Goal: Transaction & Acquisition: Book appointment/travel/reservation

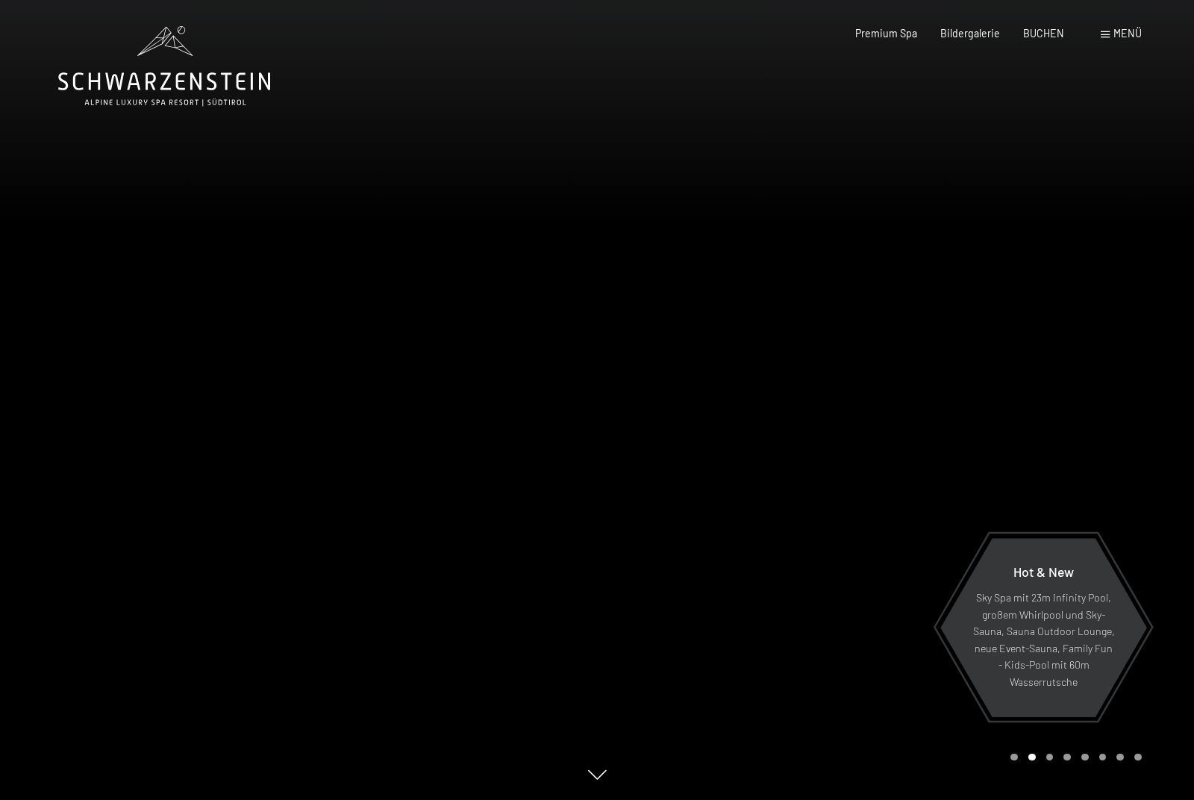
click at [1042, 30] on span "BUCHEN" at bounding box center [1043, 33] width 41 height 13
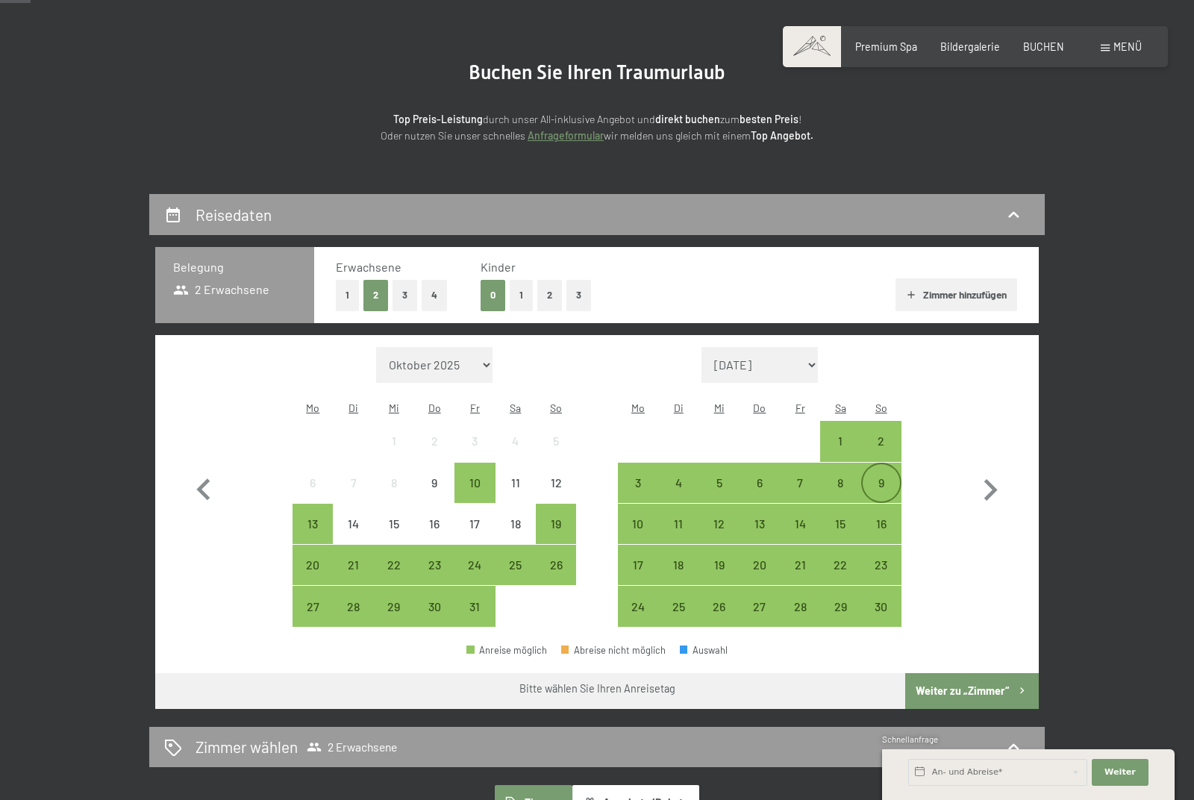
scroll to position [121, 0]
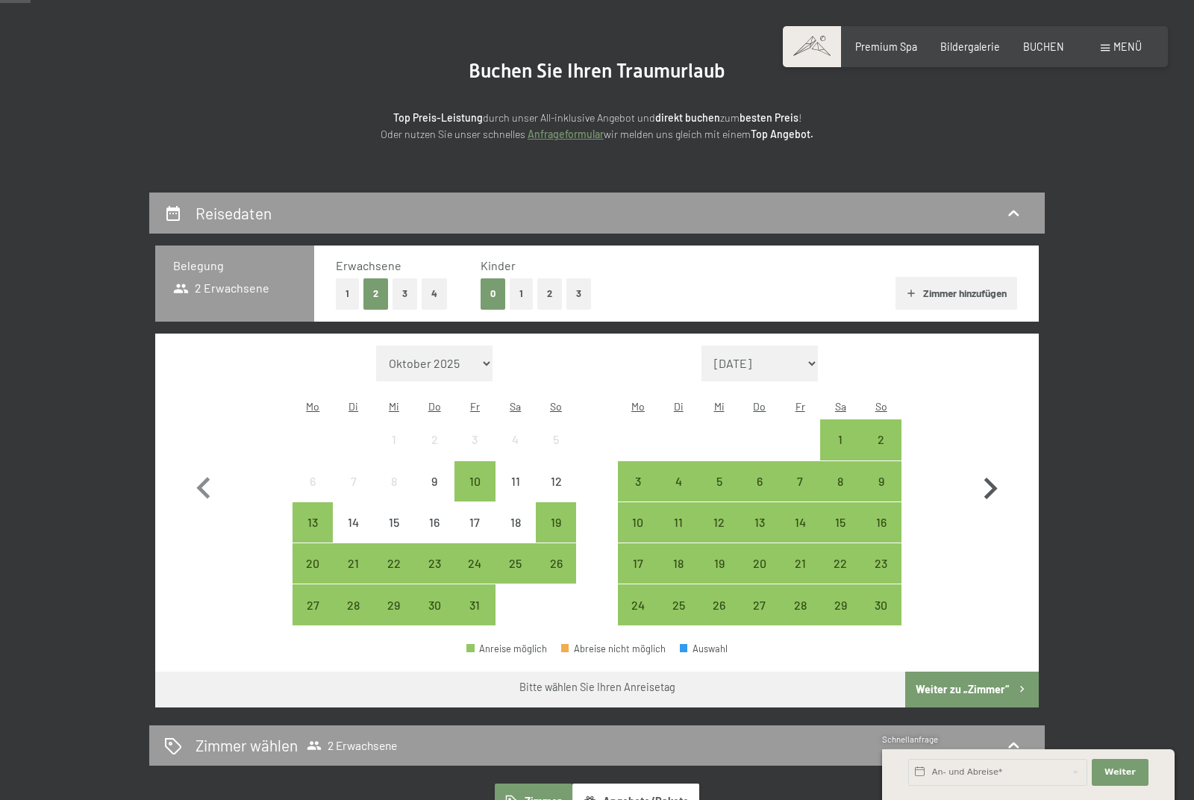
click at [987, 490] on icon "button" at bounding box center [989, 488] width 43 height 43
select select "[DATE]"
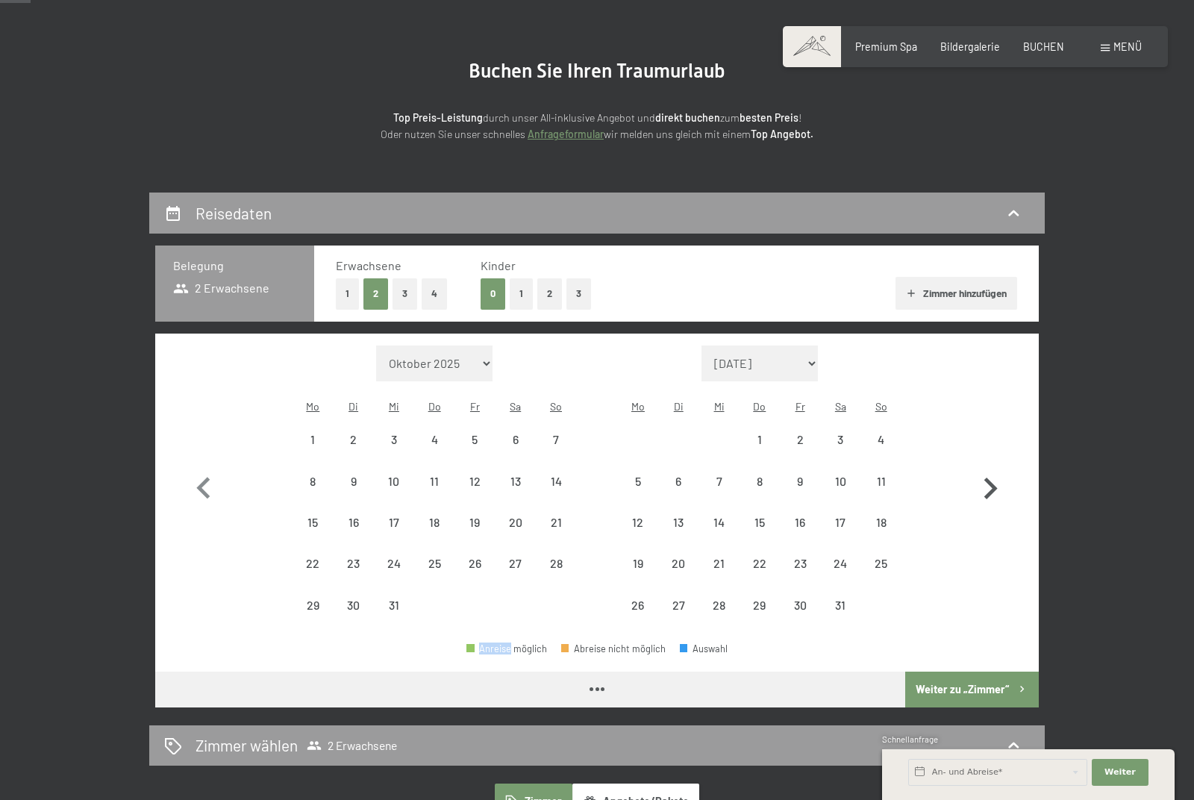
click at [987, 490] on icon "button" at bounding box center [989, 488] width 43 height 43
select select "[DATE]"
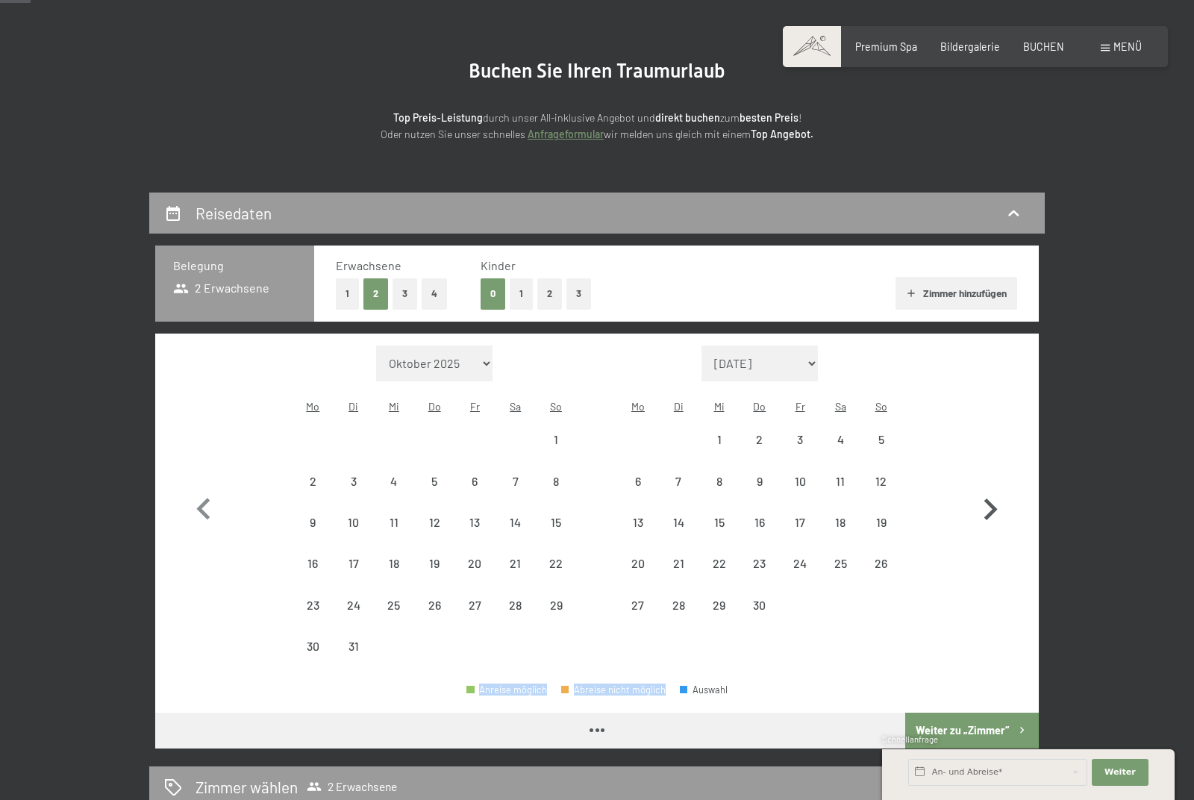
click at [987, 490] on icon "button" at bounding box center [989, 509] width 43 height 43
select select "[DATE]"
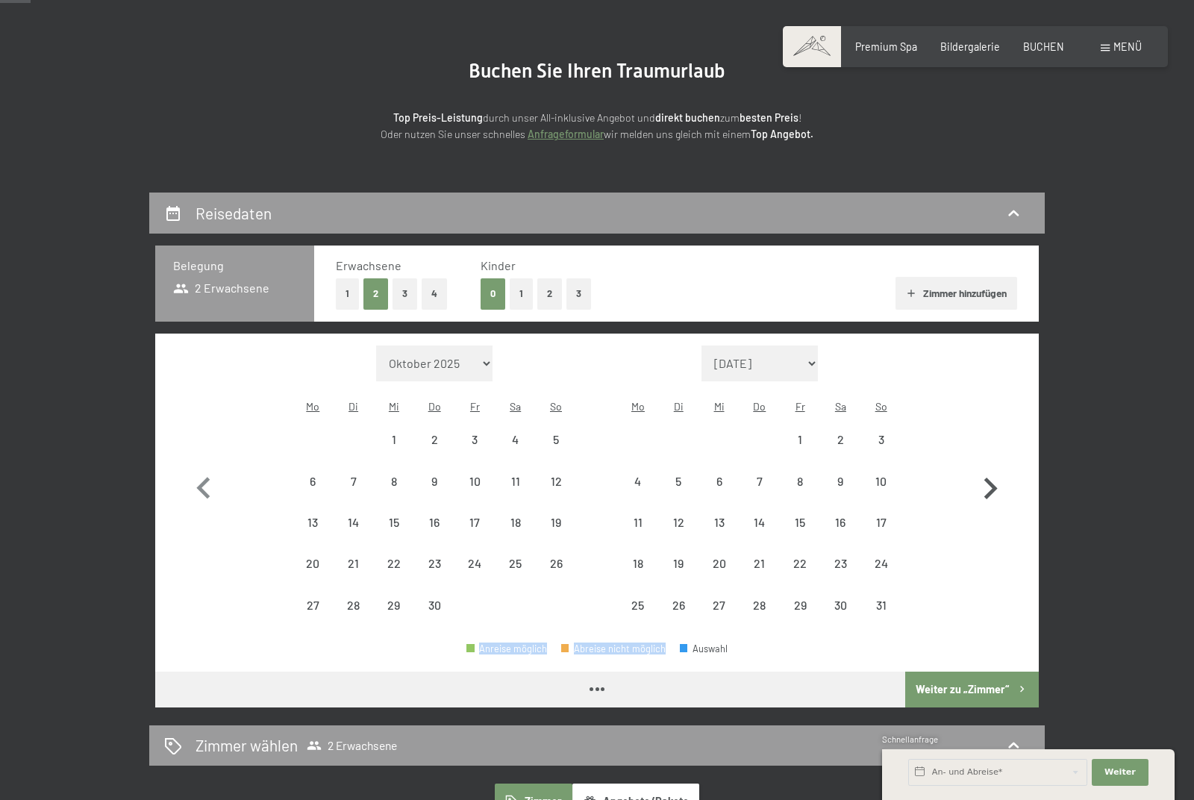
click at [987, 490] on icon "button" at bounding box center [989, 488] width 43 height 43
select select "[DATE]"
click at [987, 490] on icon "button" at bounding box center [989, 488] width 43 height 43
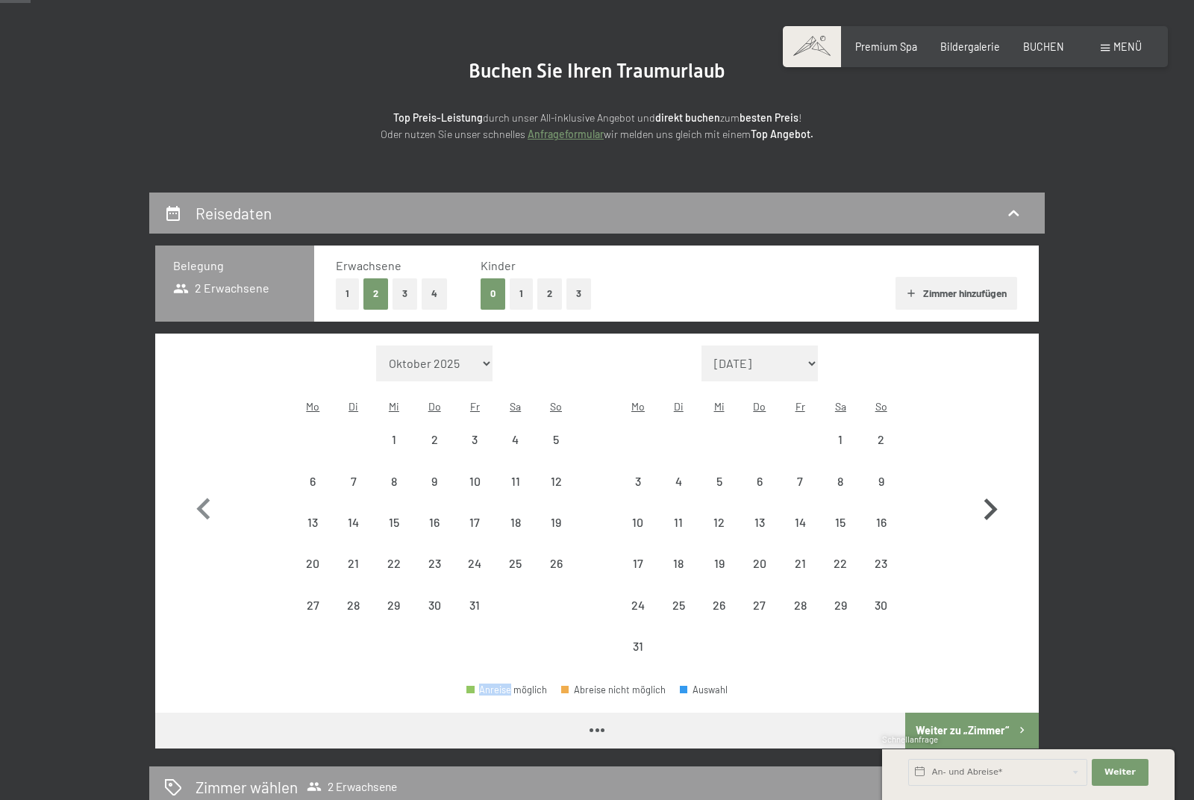
select select "[DATE]"
click at [987, 490] on icon "button" at bounding box center [989, 509] width 43 height 43
select select "[DATE]"
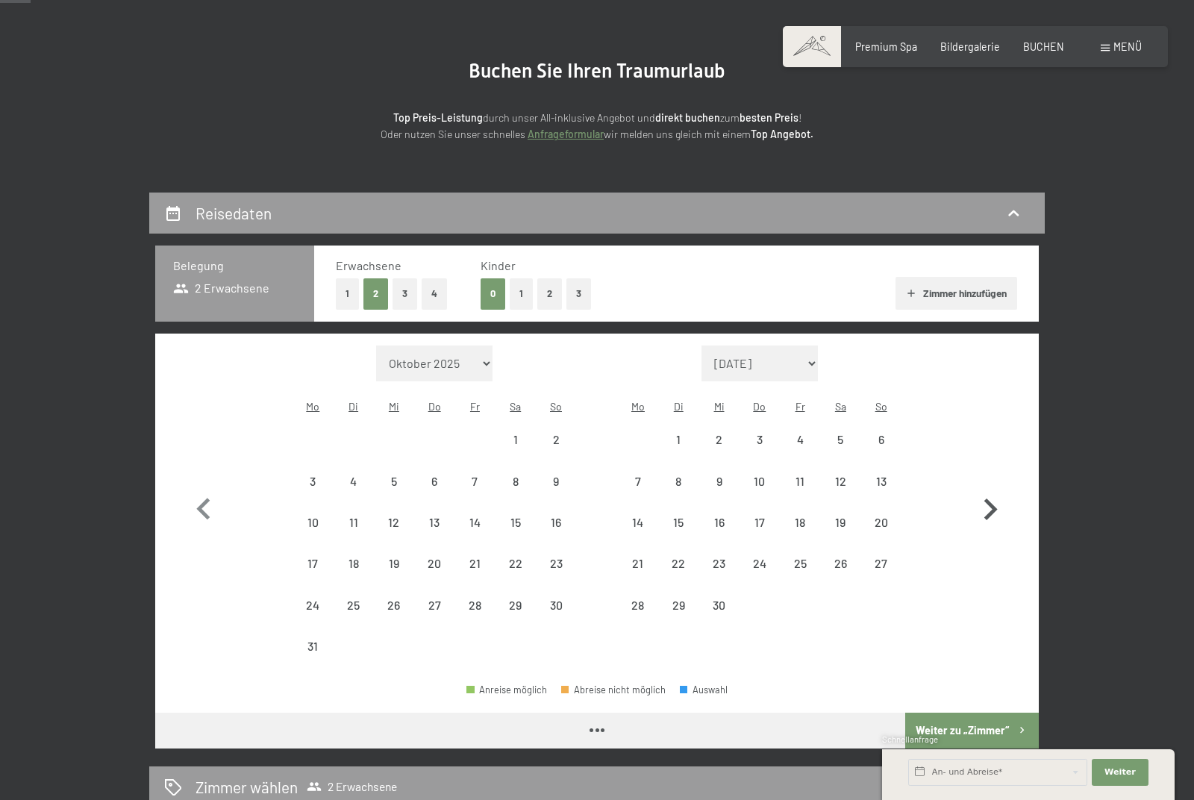
click at [987, 490] on icon "button" at bounding box center [989, 509] width 43 height 43
select select "[DATE]"
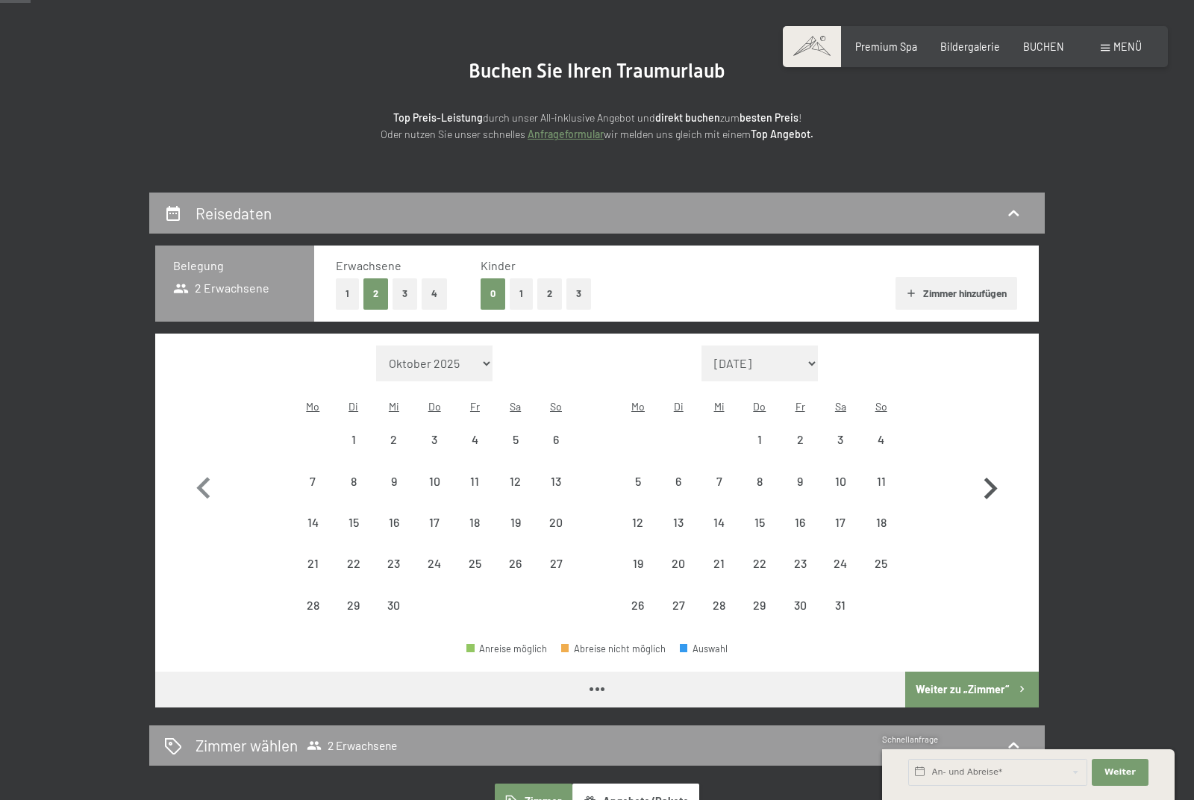
select select "[DATE]"
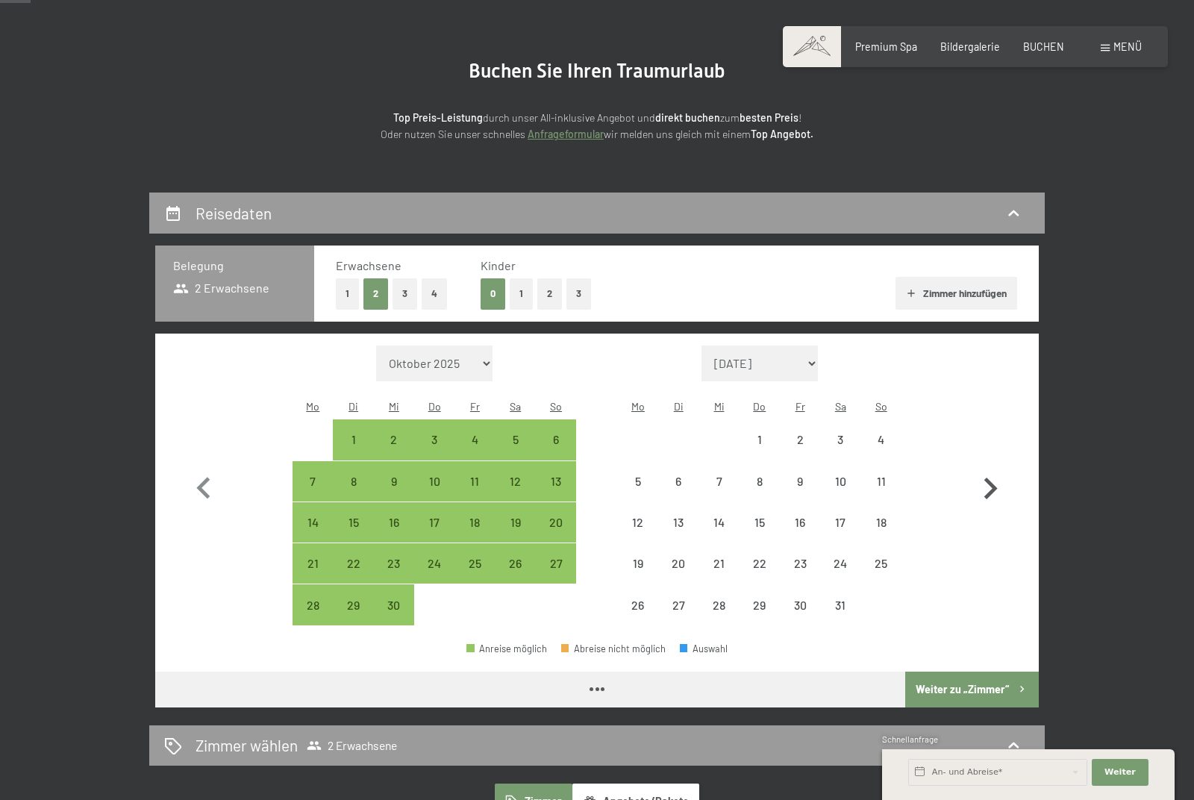
select select "[DATE]"
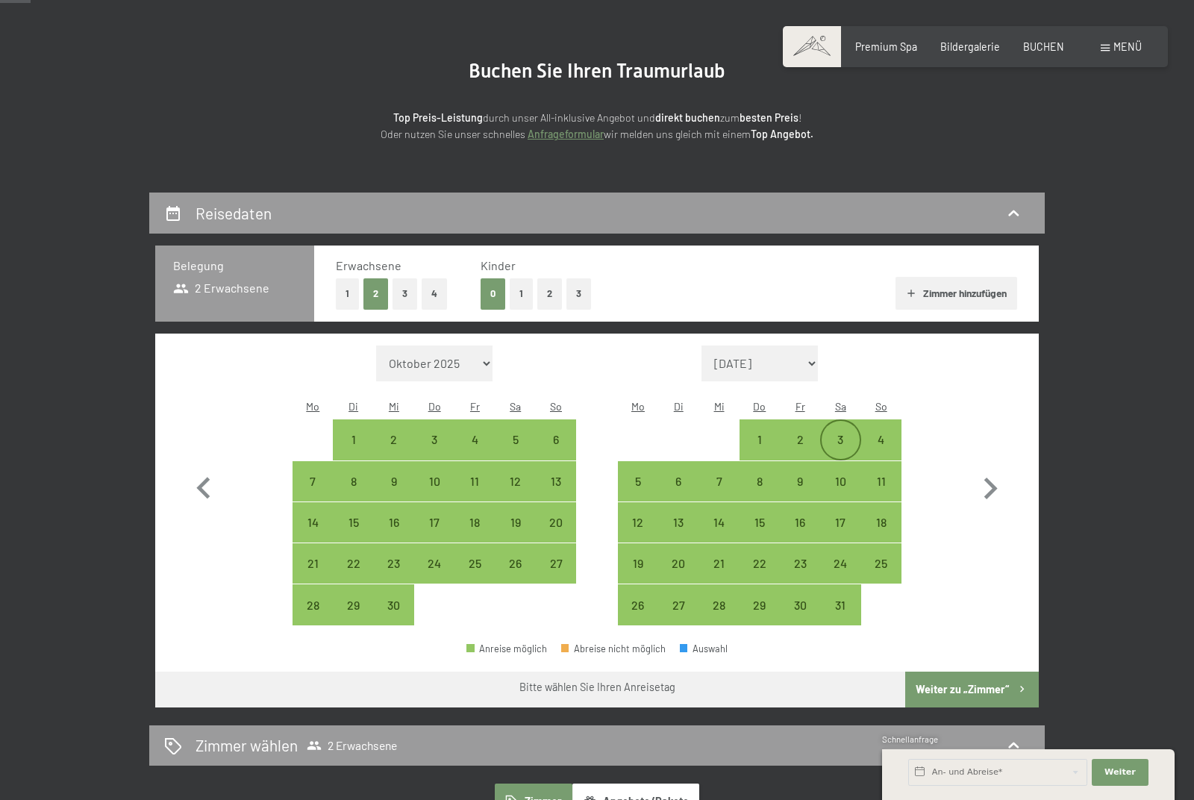
click at [849, 428] on div "3" at bounding box center [839, 439] width 37 height 37
select select "[DATE]"
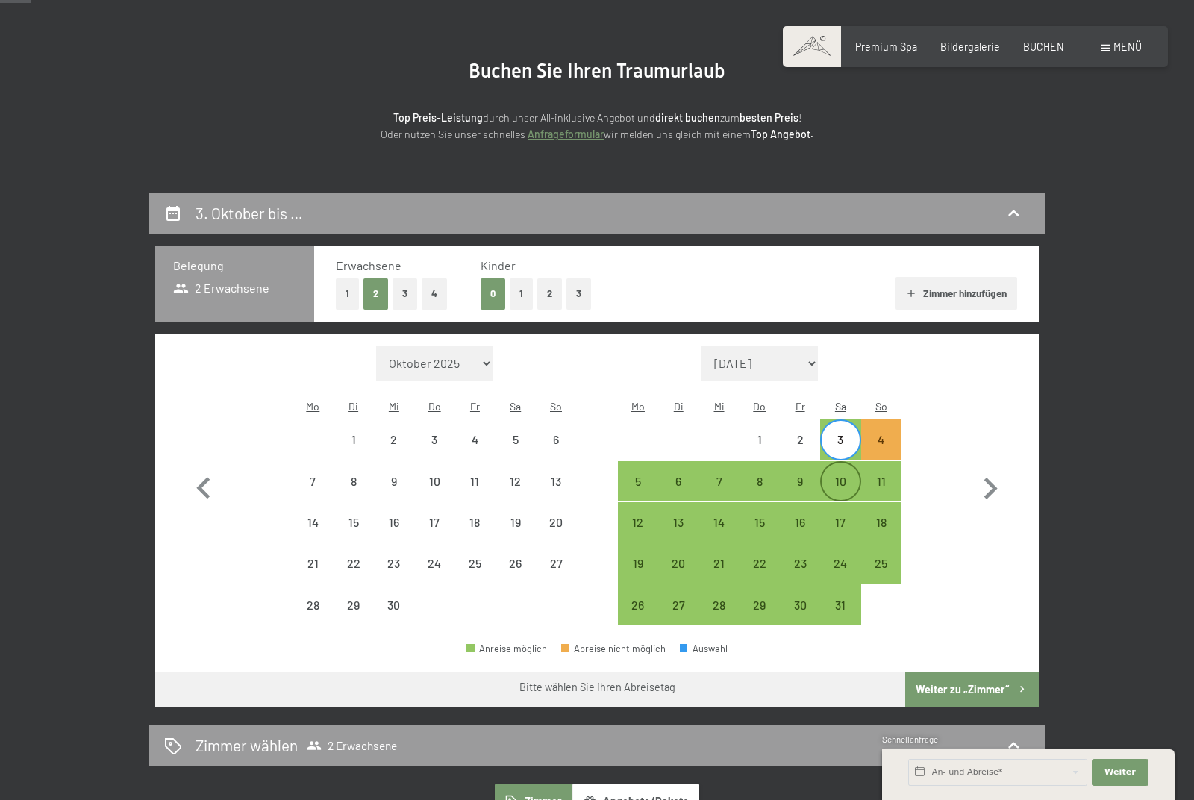
click at [840, 475] on div "10" at bounding box center [839, 493] width 37 height 37
select select "[DATE]"
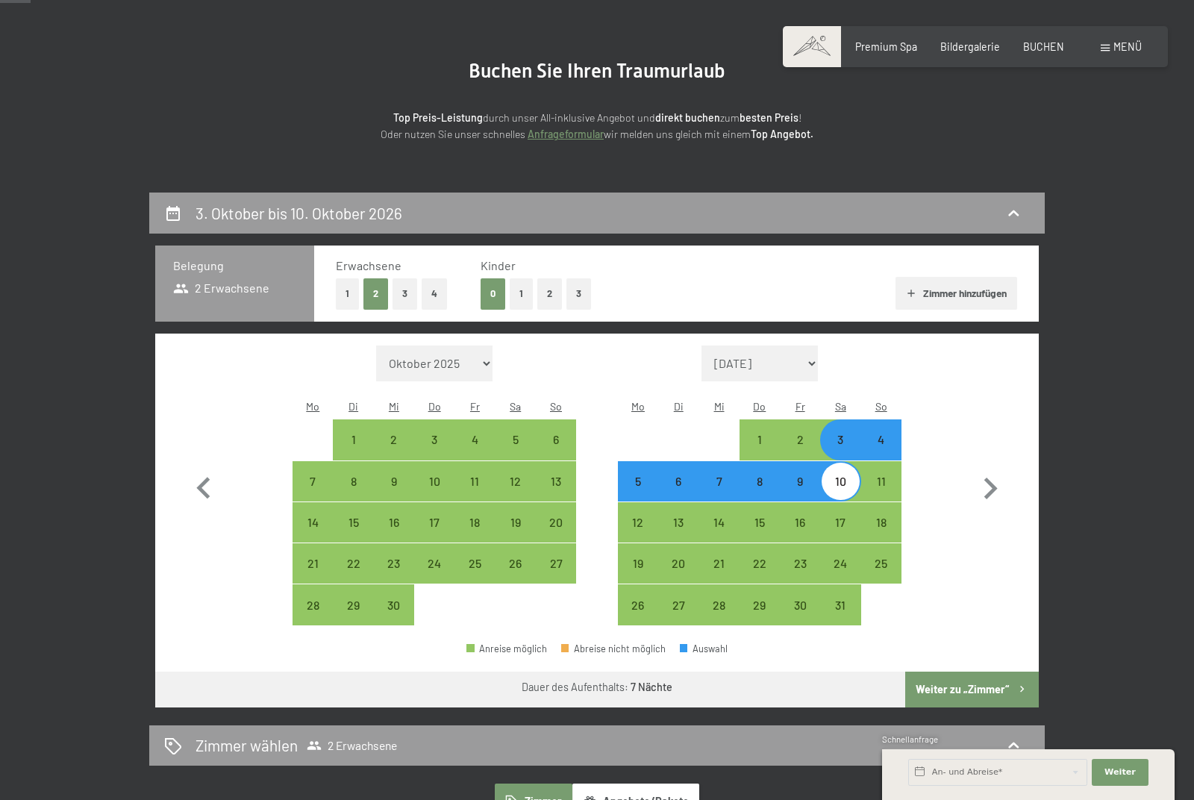
click at [947, 678] on button "Weiter zu „Zimmer“" at bounding box center [972, 689] width 134 height 36
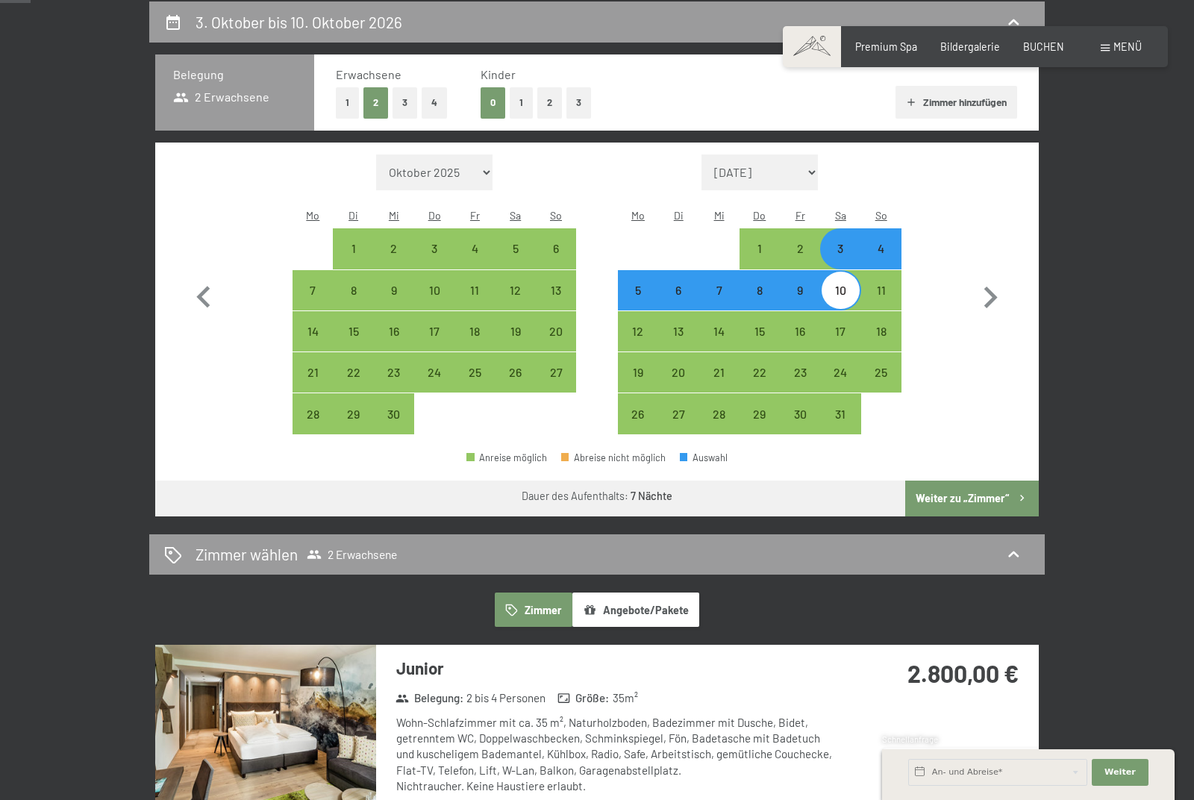
select select "[DATE]"
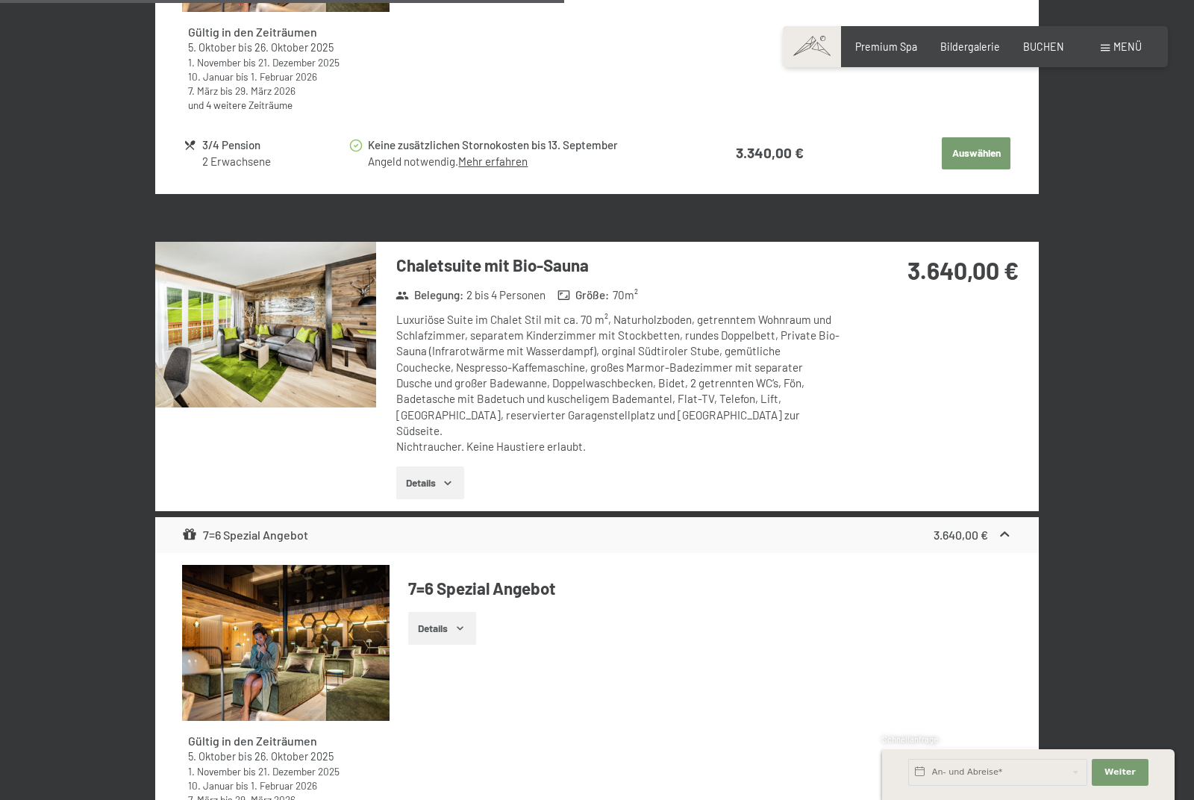
scroll to position [2933, 0]
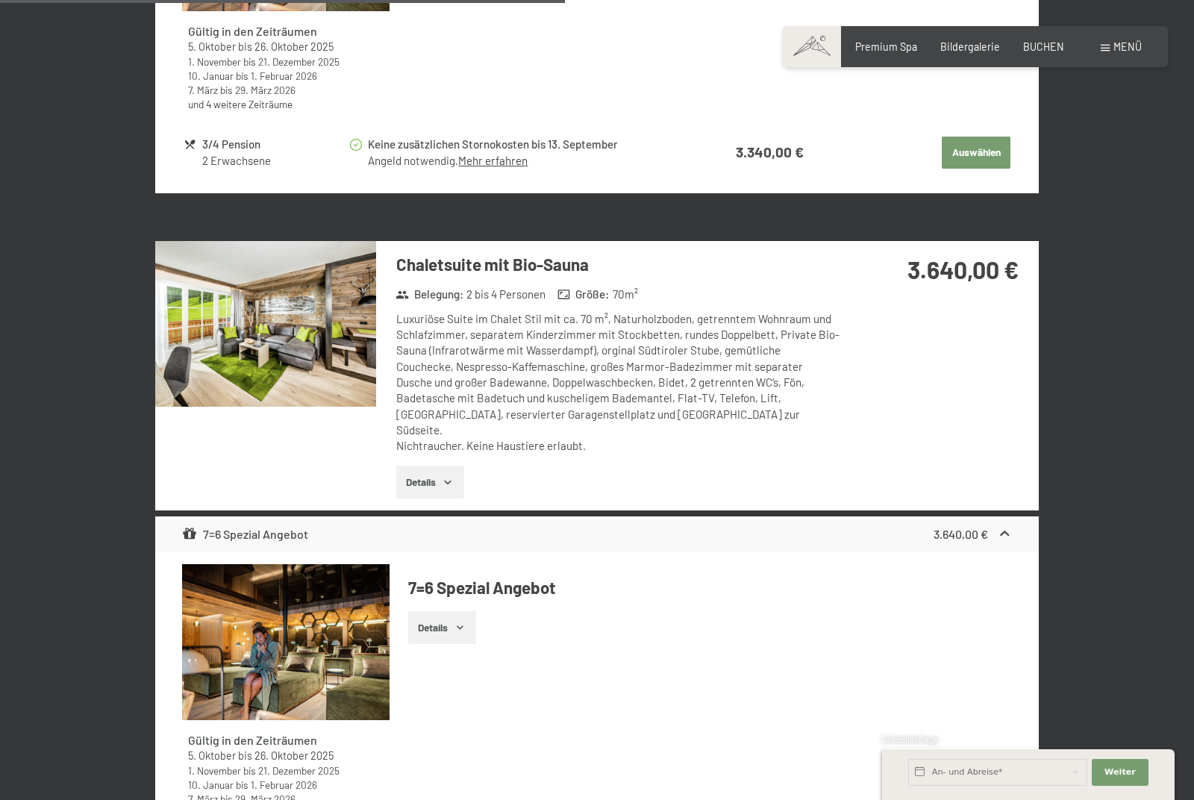
click at [316, 324] on img at bounding box center [265, 324] width 221 height 166
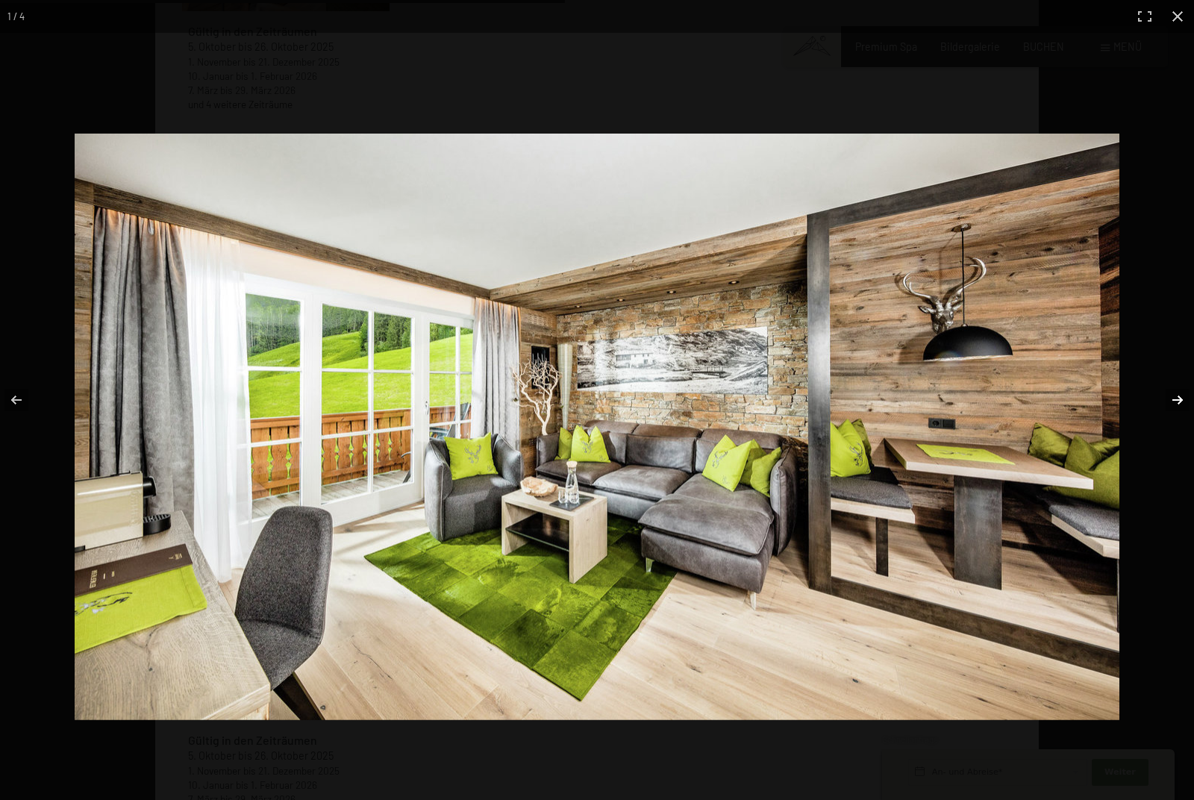
click at [1179, 427] on button "button" at bounding box center [1167, 400] width 52 height 75
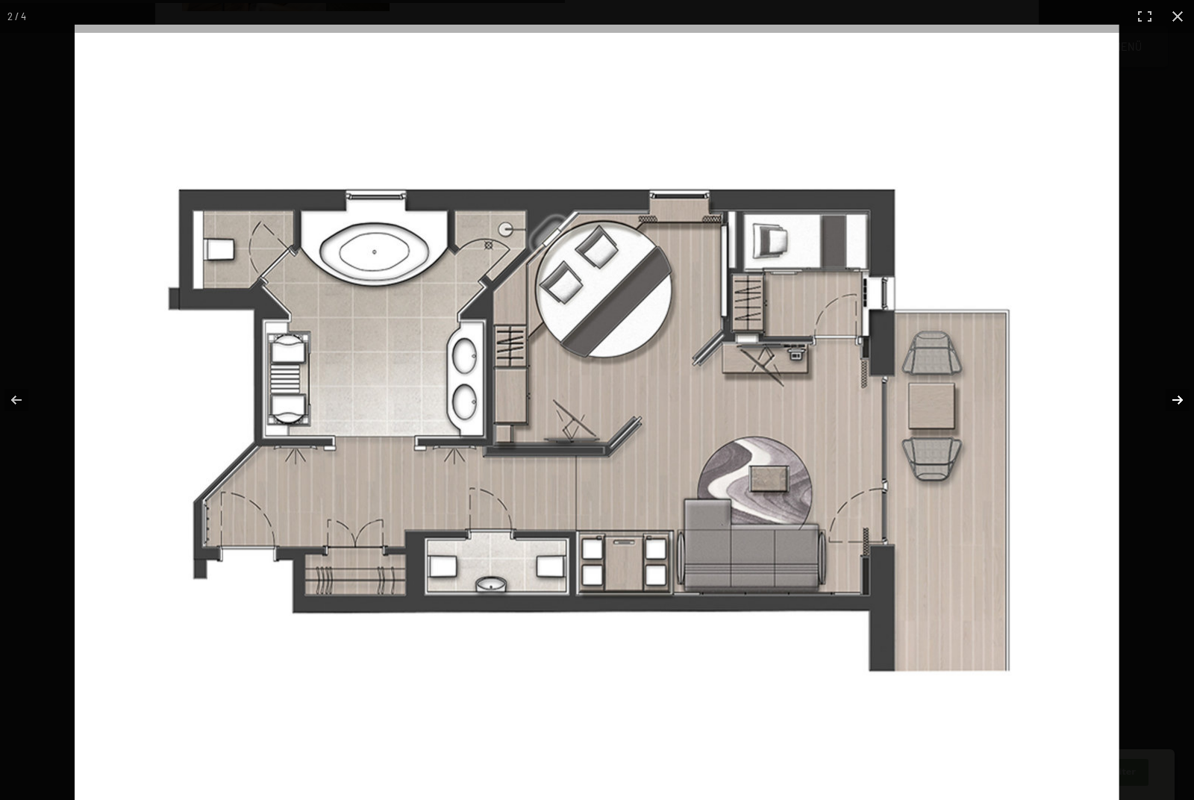
click at [1179, 427] on button "button" at bounding box center [1167, 400] width 52 height 75
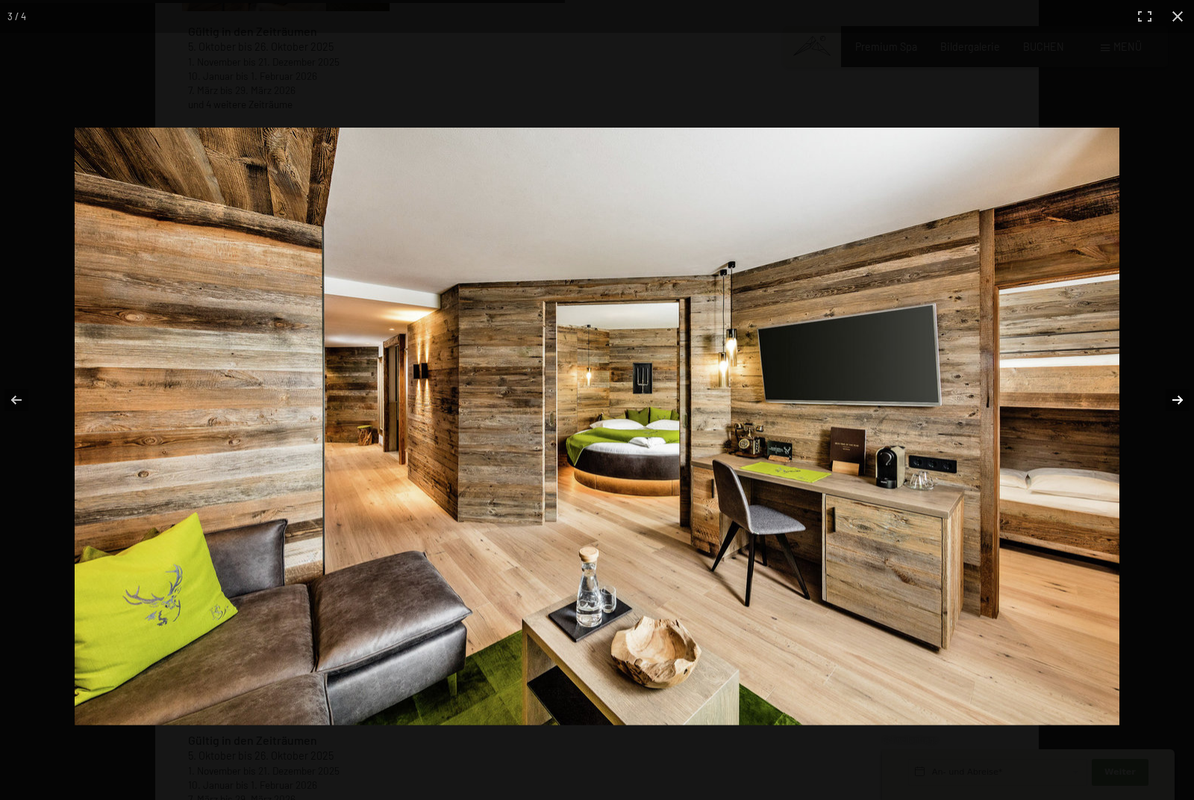
click at [1179, 427] on button "button" at bounding box center [1167, 400] width 52 height 75
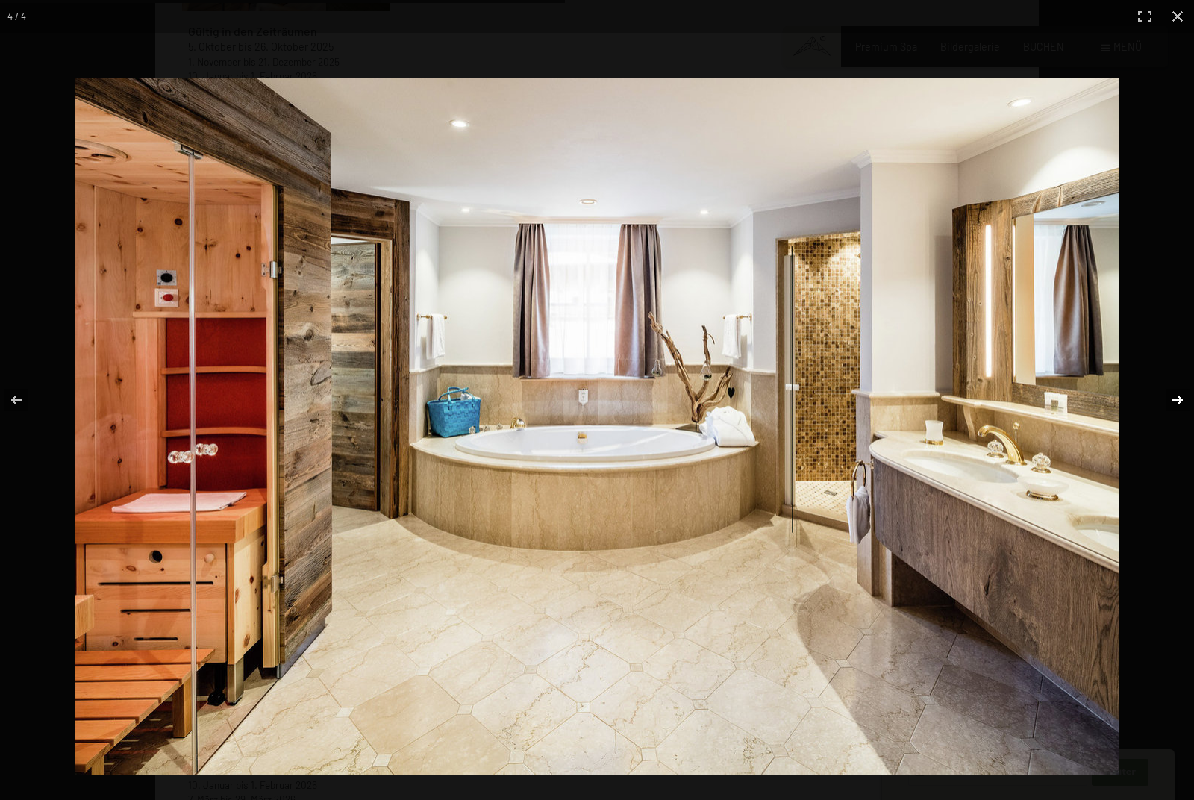
click at [1179, 427] on button "button" at bounding box center [1167, 400] width 52 height 75
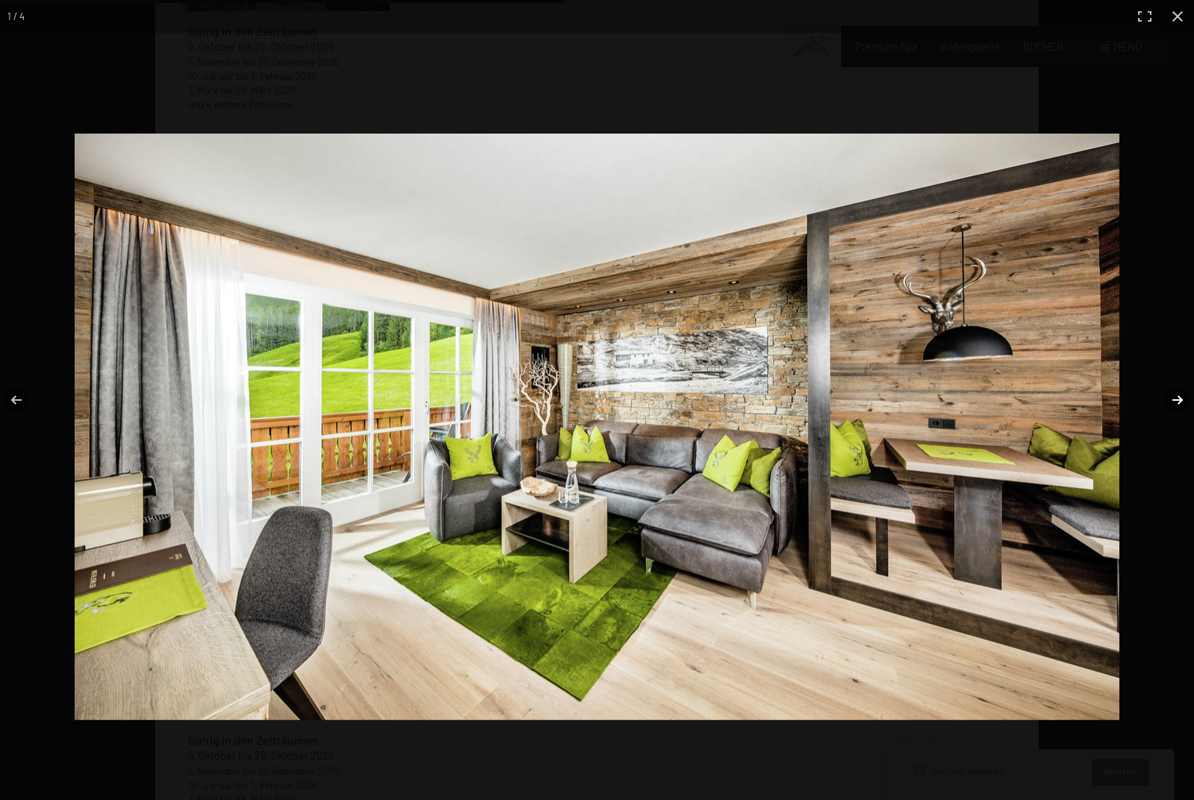
click at [1179, 427] on button "button" at bounding box center [1167, 400] width 52 height 75
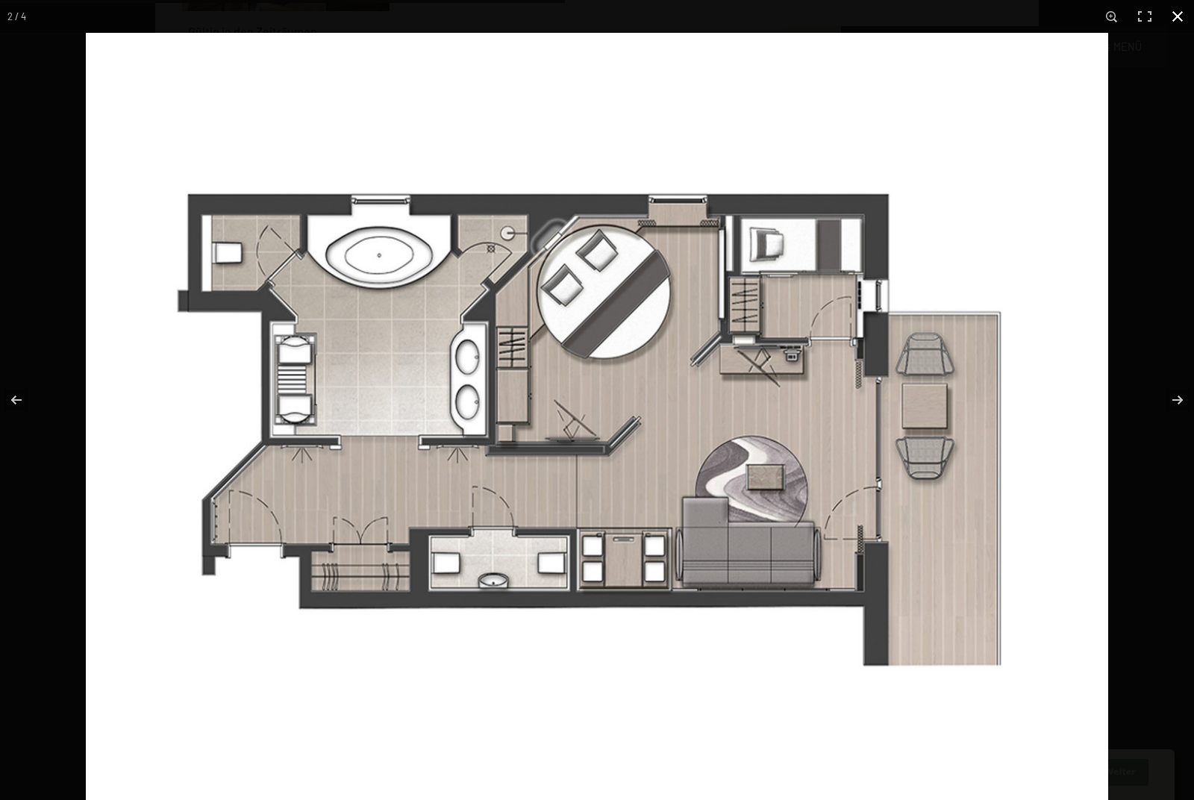
click at [1178, 13] on button "button" at bounding box center [1177, 16] width 33 height 33
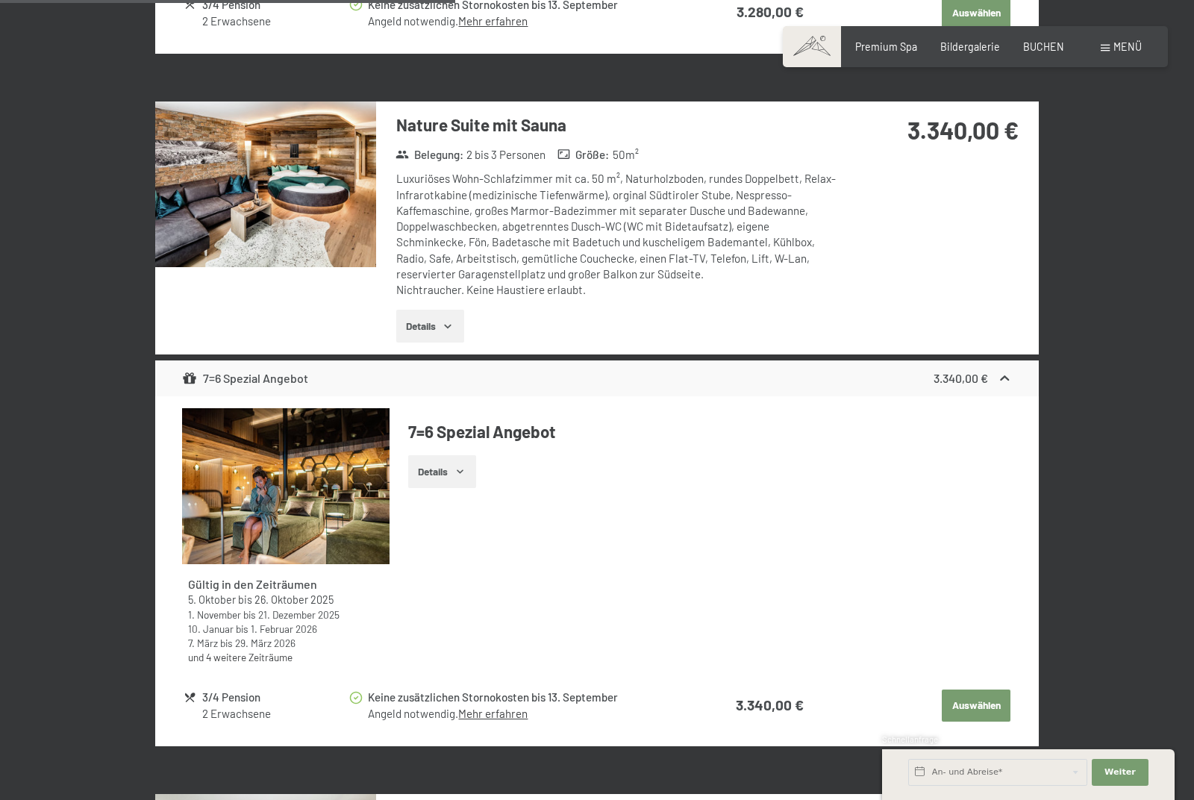
scroll to position [2380, 0]
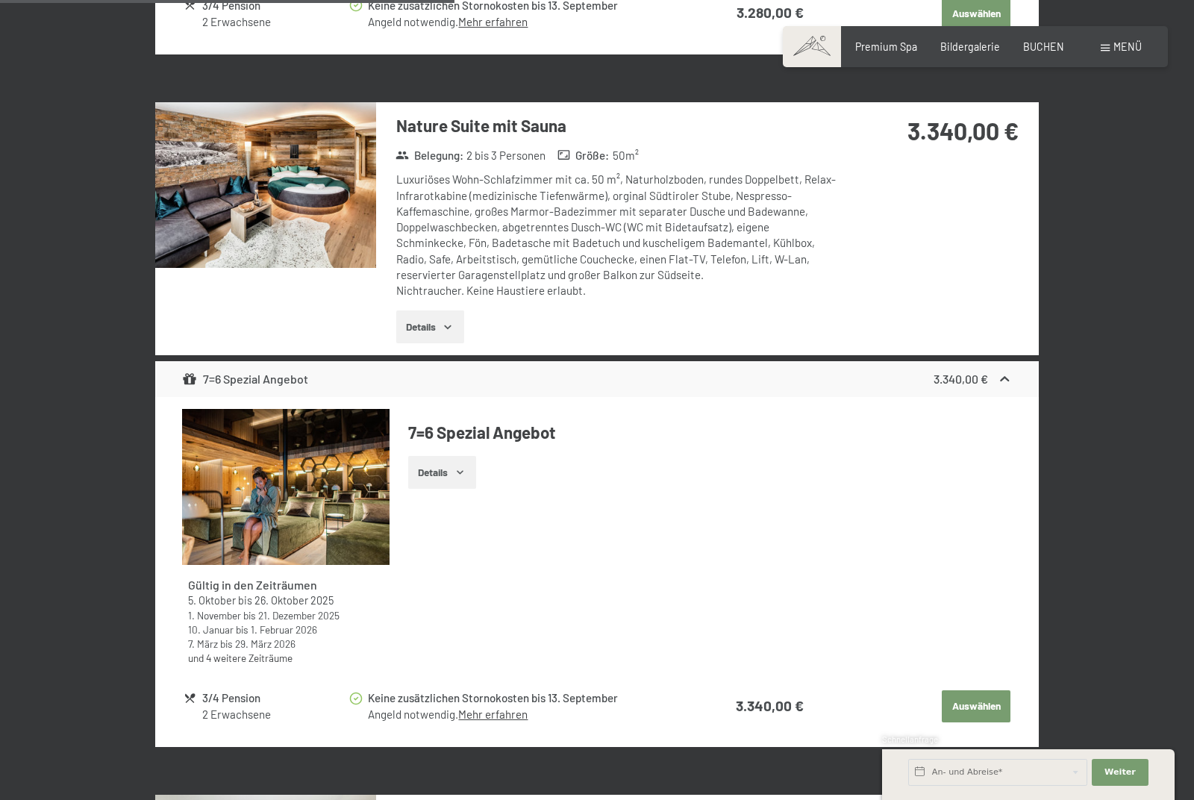
click at [754, 146] on div "Belegung : 2 bis 3 Personen Größe : 50 m²" at bounding box center [612, 155] width 444 height 19
click at [336, 197] on img at bounding box center [265, 185] width 221 height 166
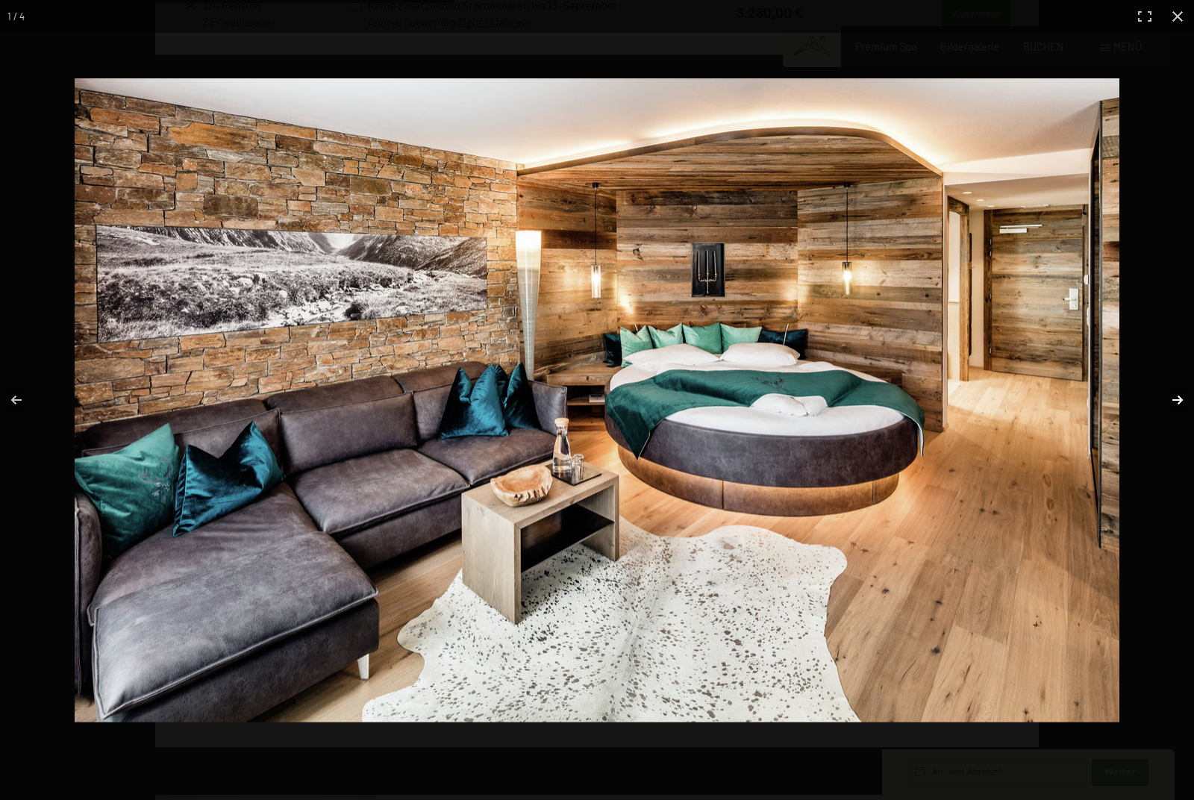
click at [1179, 397] on button "button" at bounding box center [1167, 400] width 52 height 75
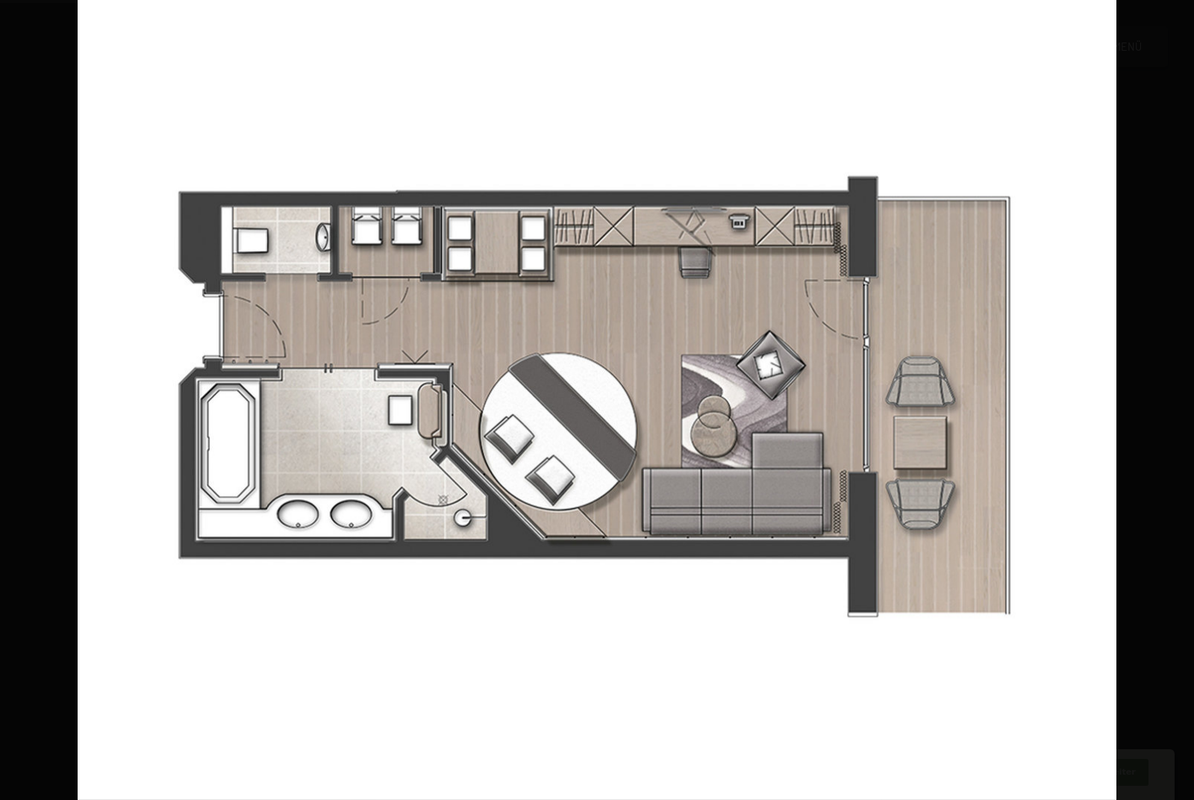
click at [1179, 398] on button "button" at bounding box center [1167, 400] width 52 height 75
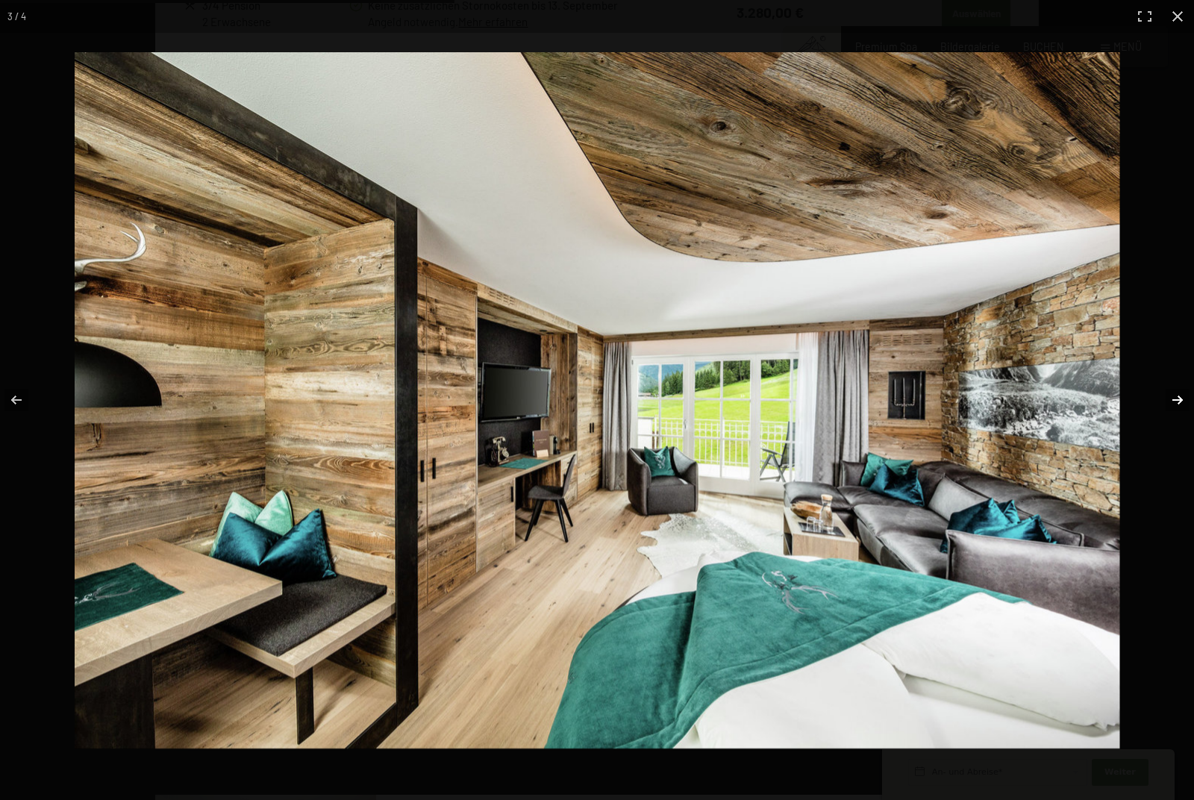
click at [1179, 397] on button "button" at bounding box center [1167, 400] width 52 height 75
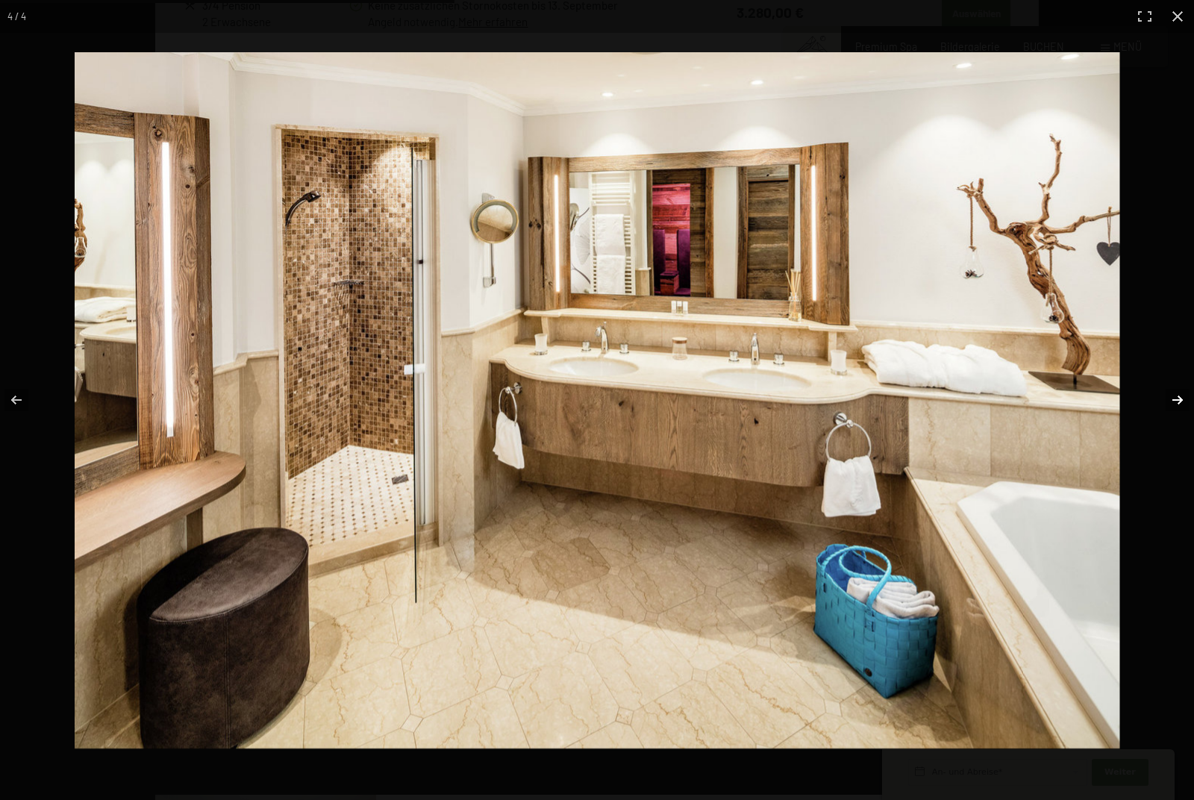
click at [1179, 397] on button "button" at bounding box center [1167, 400] width 52 height 75
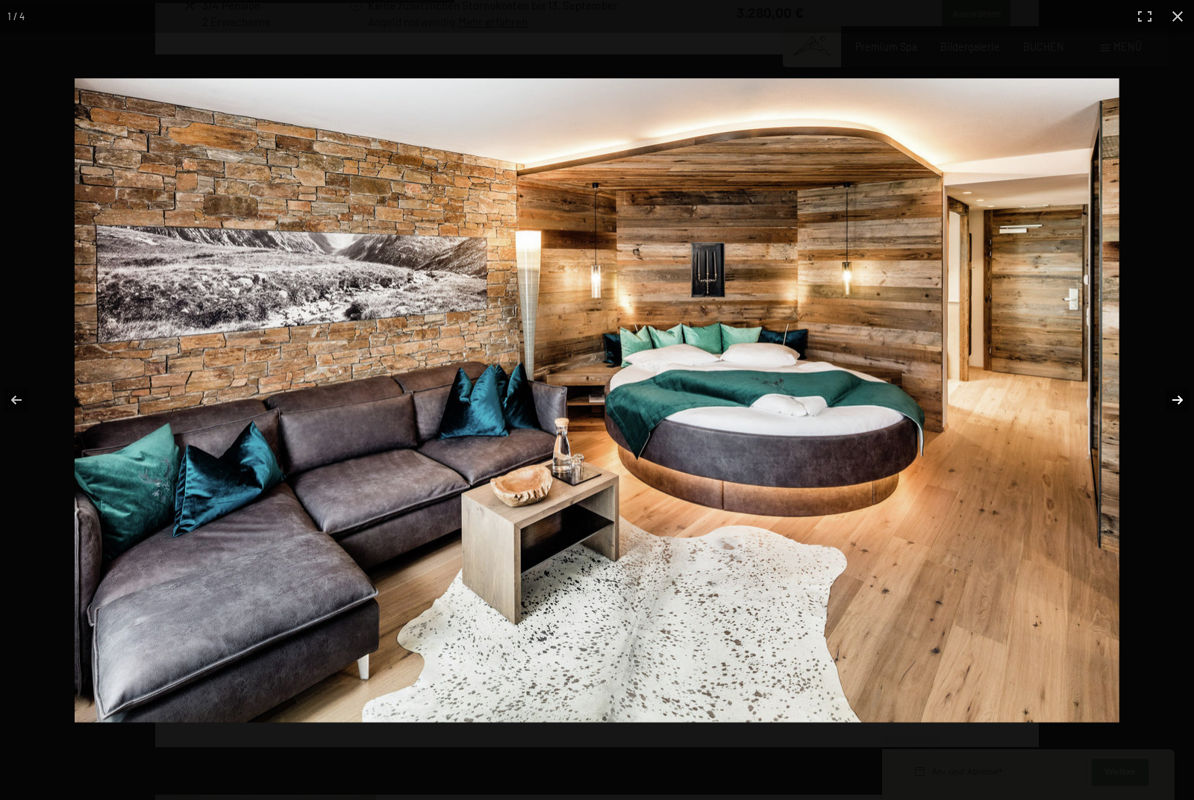
click at [1179, 397] on button "button" at bounding box center [1167, 400] width 52 height 75
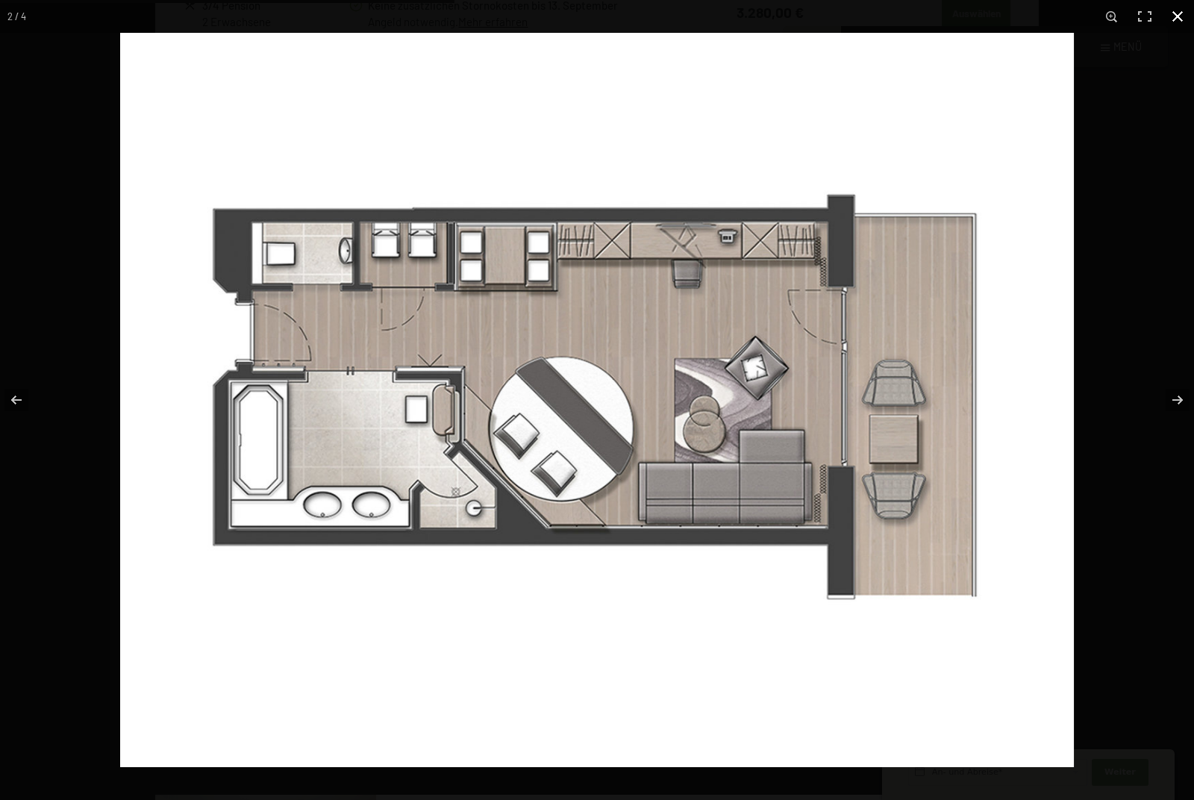
click at [1176, 16] on button "button" at bounding box center [1177, 16] width 33 height 33
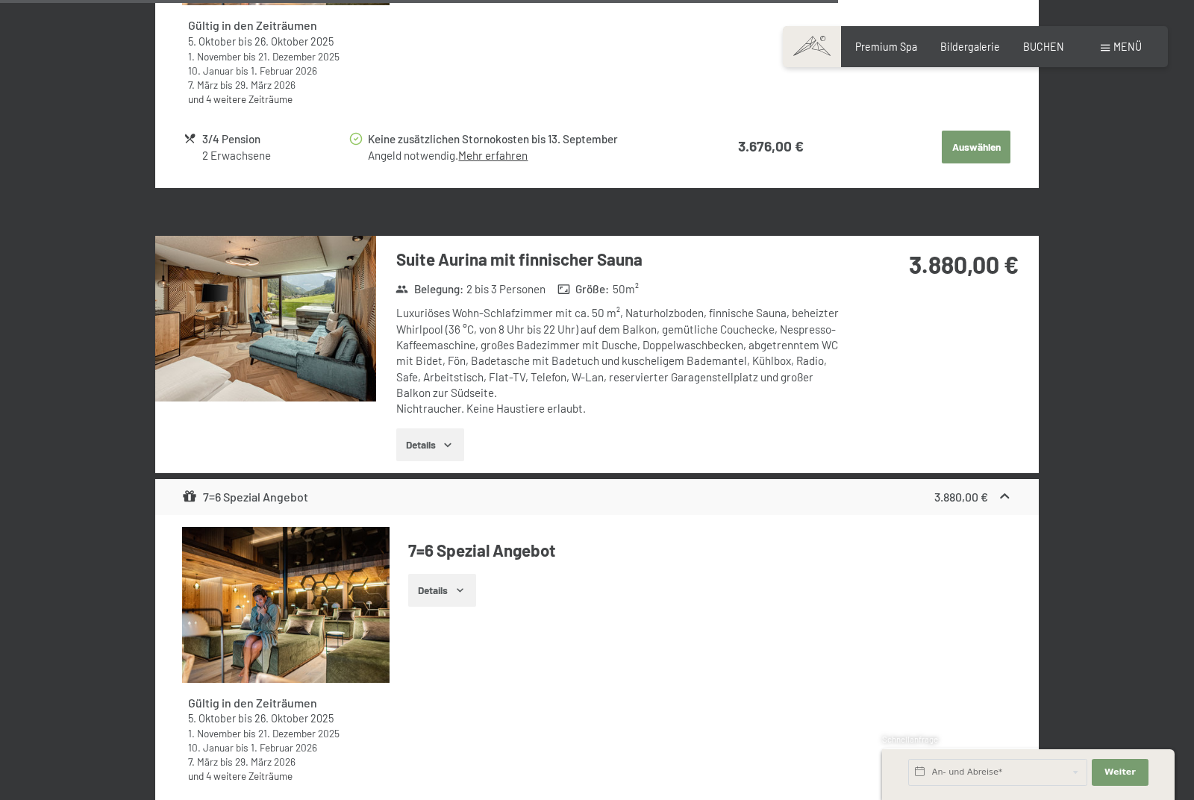
scroll to position [4393, 0]
